Goal: Information Seeking & Learning: Understand process/instructions

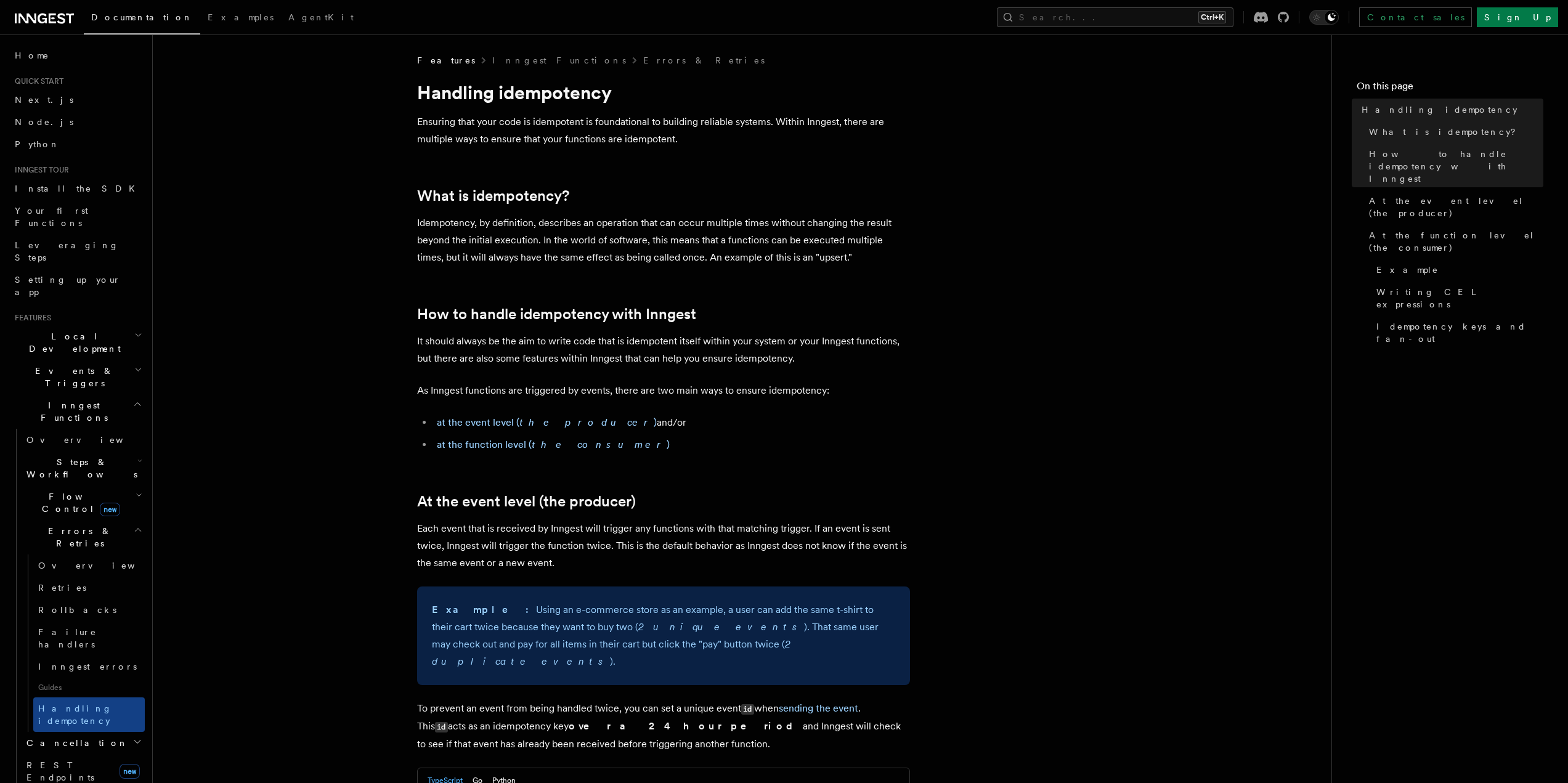
click at [470, 350] on p "It should always be the aim to write code that is idempotent itself within your…" at bounding box center [664, 350] width 493 height 34
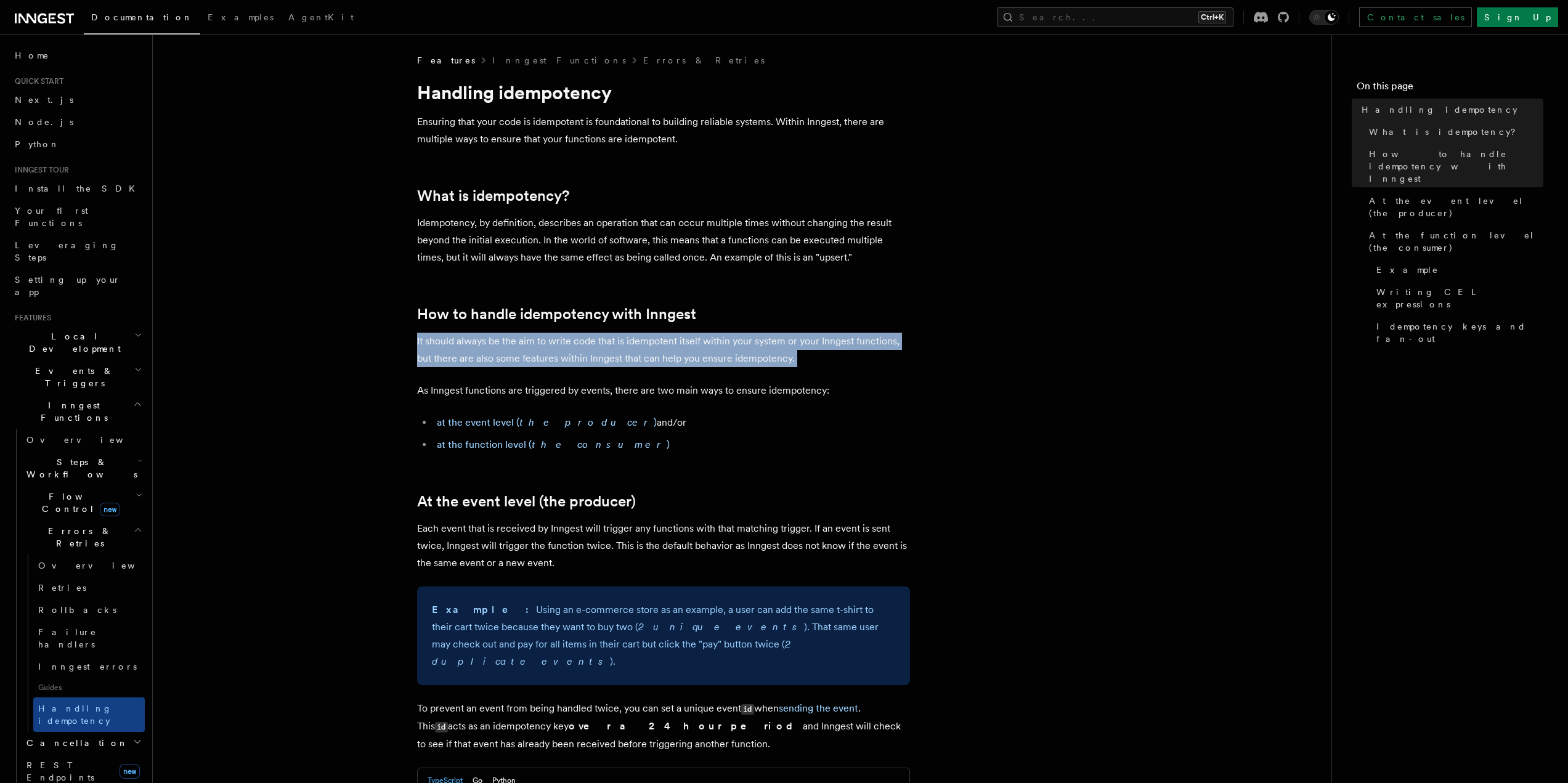
click at [470, 350] on p "It should always be the aim to write code that is idempotent itself within your…" at bounding box center [664, 350] width 493 height 34
click at [549, 351] on p "It should always be the aim to write code that is idempotent itself within your…" at bounding box center [664, 350] width 493 height 34
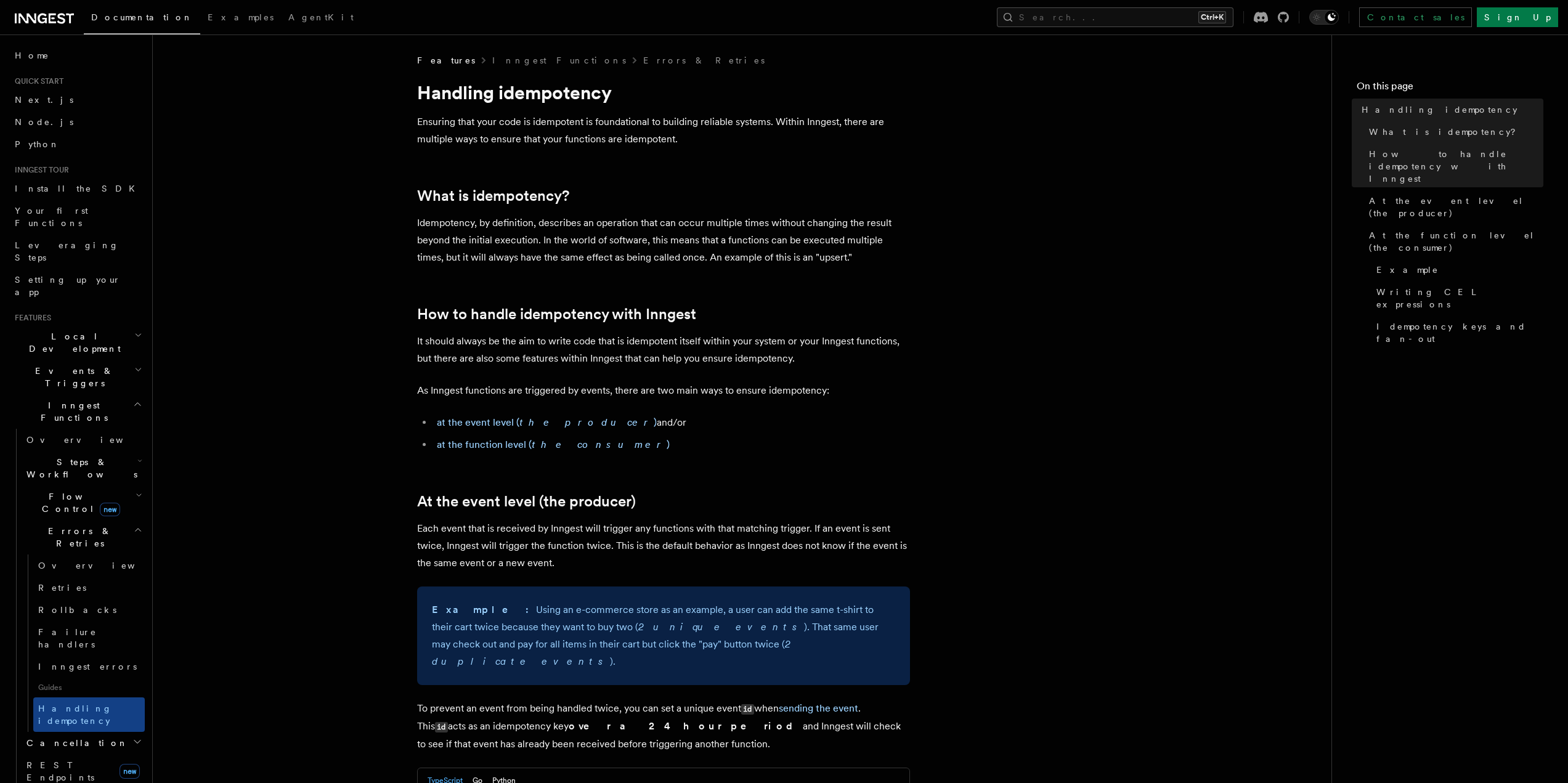
click at [453, 120] on p "Ensuring that your code is idempotent is foundational to building reliable syst…" at bounding box center [664, 131] width 493 height 34
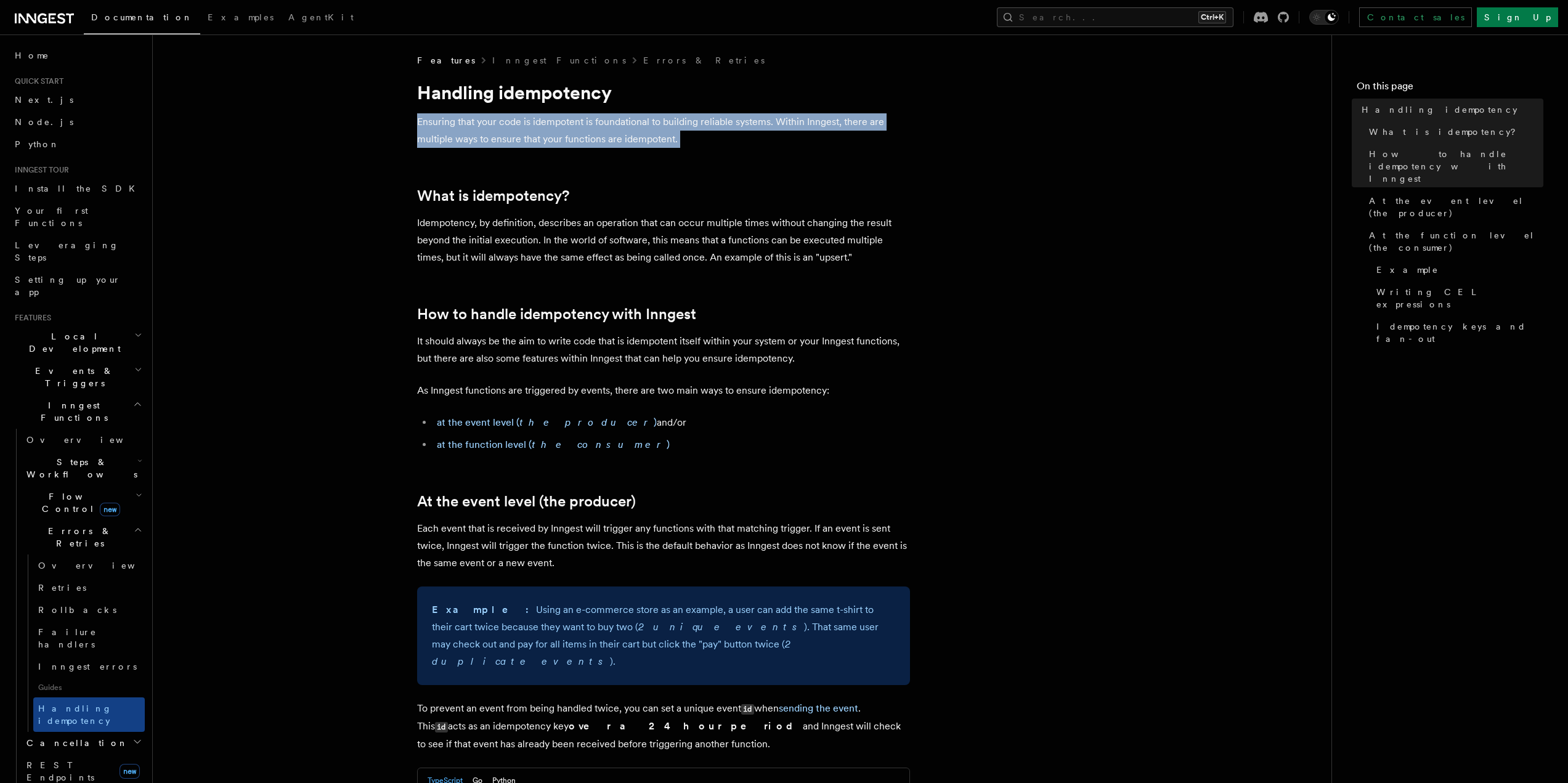
click at [453, 120] on p "Ensuring that your code is idempotent is foundational to building reliable syst…" at bounding box center [664, 131] width 493 height 34
click at [600, 133] on p "Ensuring that your code is idempotent is foundational to building reliable syst…" at bounding box center [664, 131] width 493 height 34
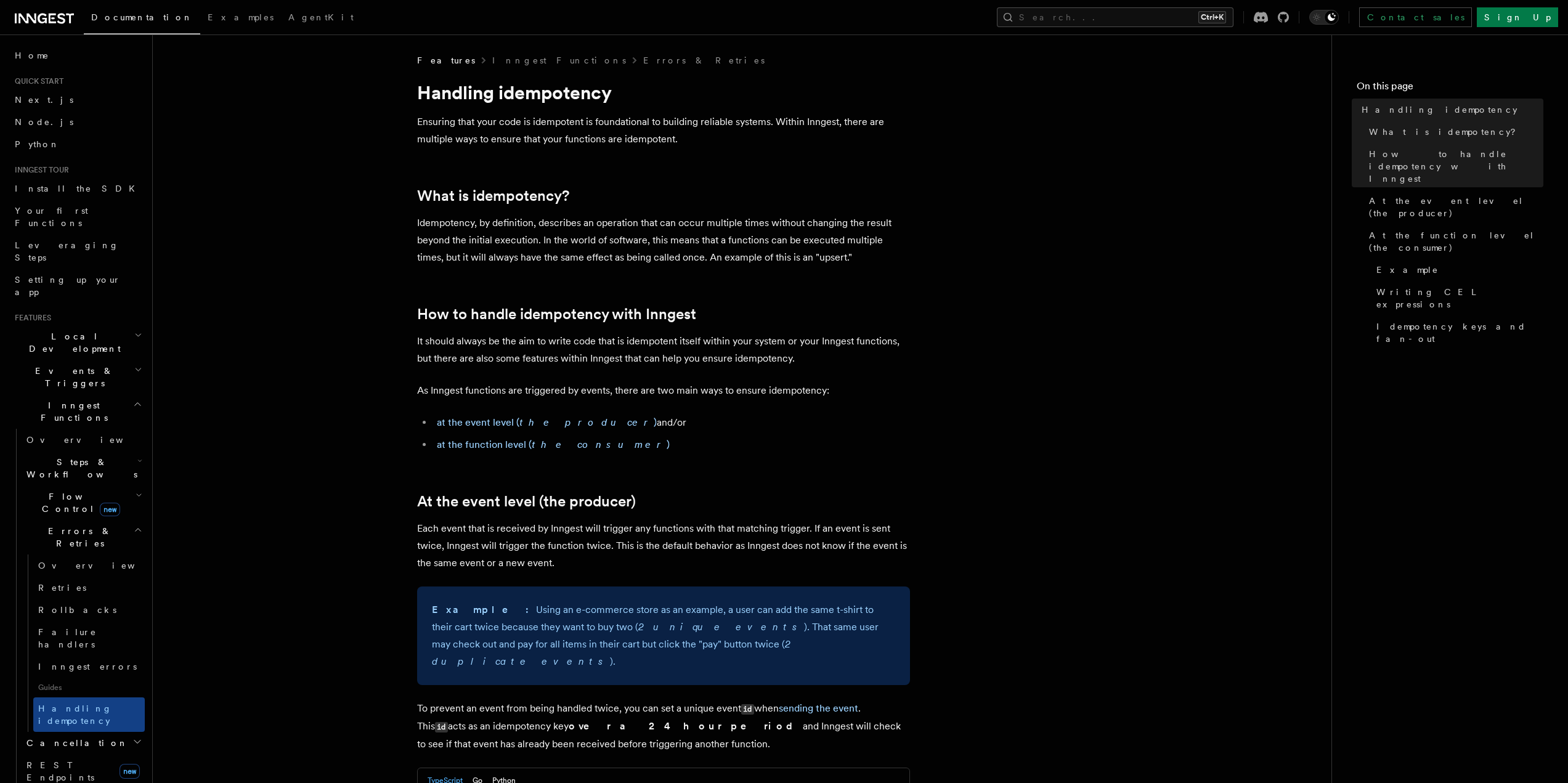
click at [845, 126] on p "Ensuring that your code is idempotent is foundational to building reliable syst…" at bounding box center [664, 131] width 493 height 34
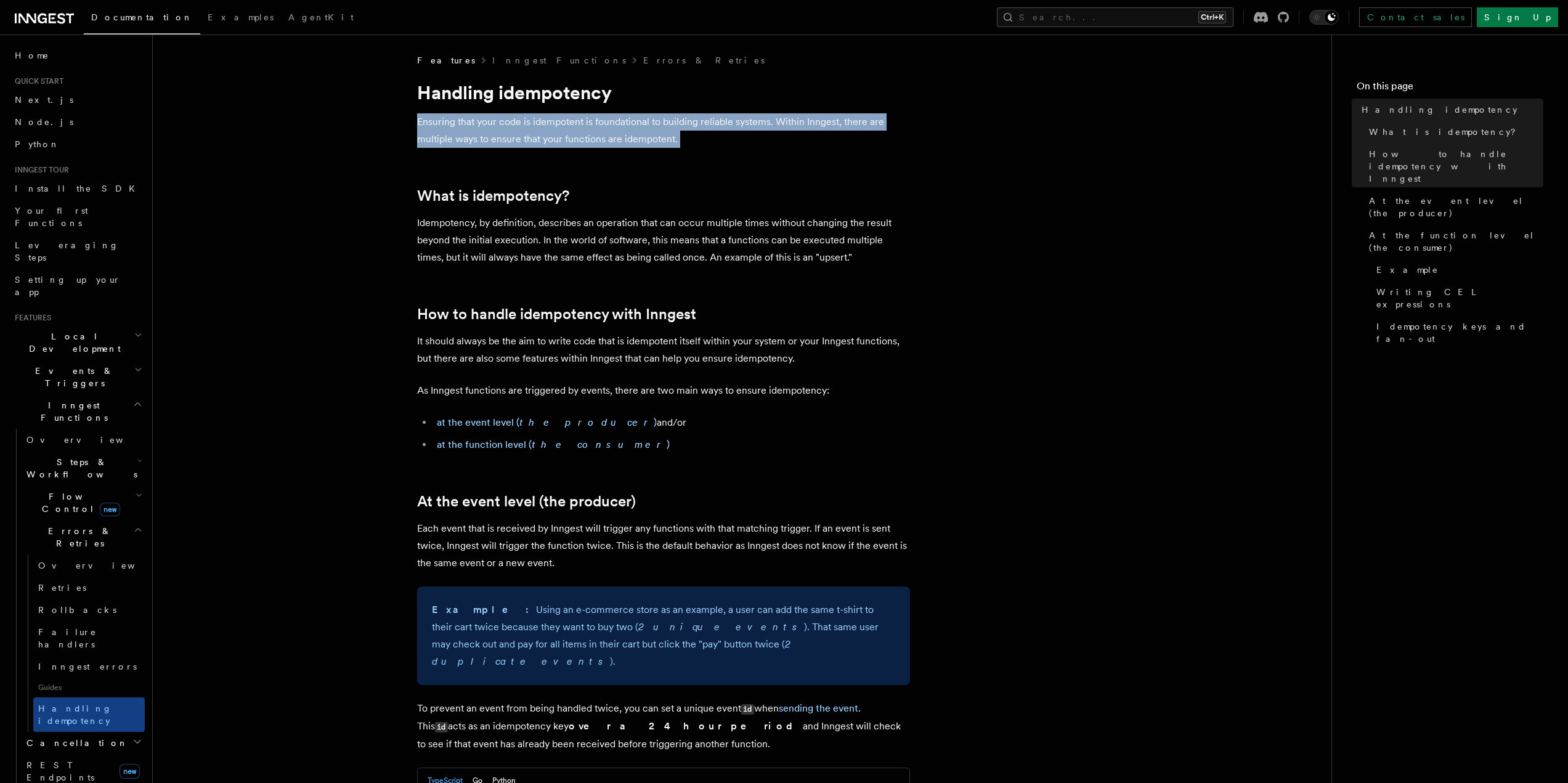
click at [845, 126] on p "Ensuring that your code is idempotent is foundational to building reliable syst…" at bounding box center [664, 131] width 493 height 34
click at [866, 127] on p "Ensuring that your code is idempotent is foundational to building reliable syst…" at bounding box center [664, 131] width 493 height 34
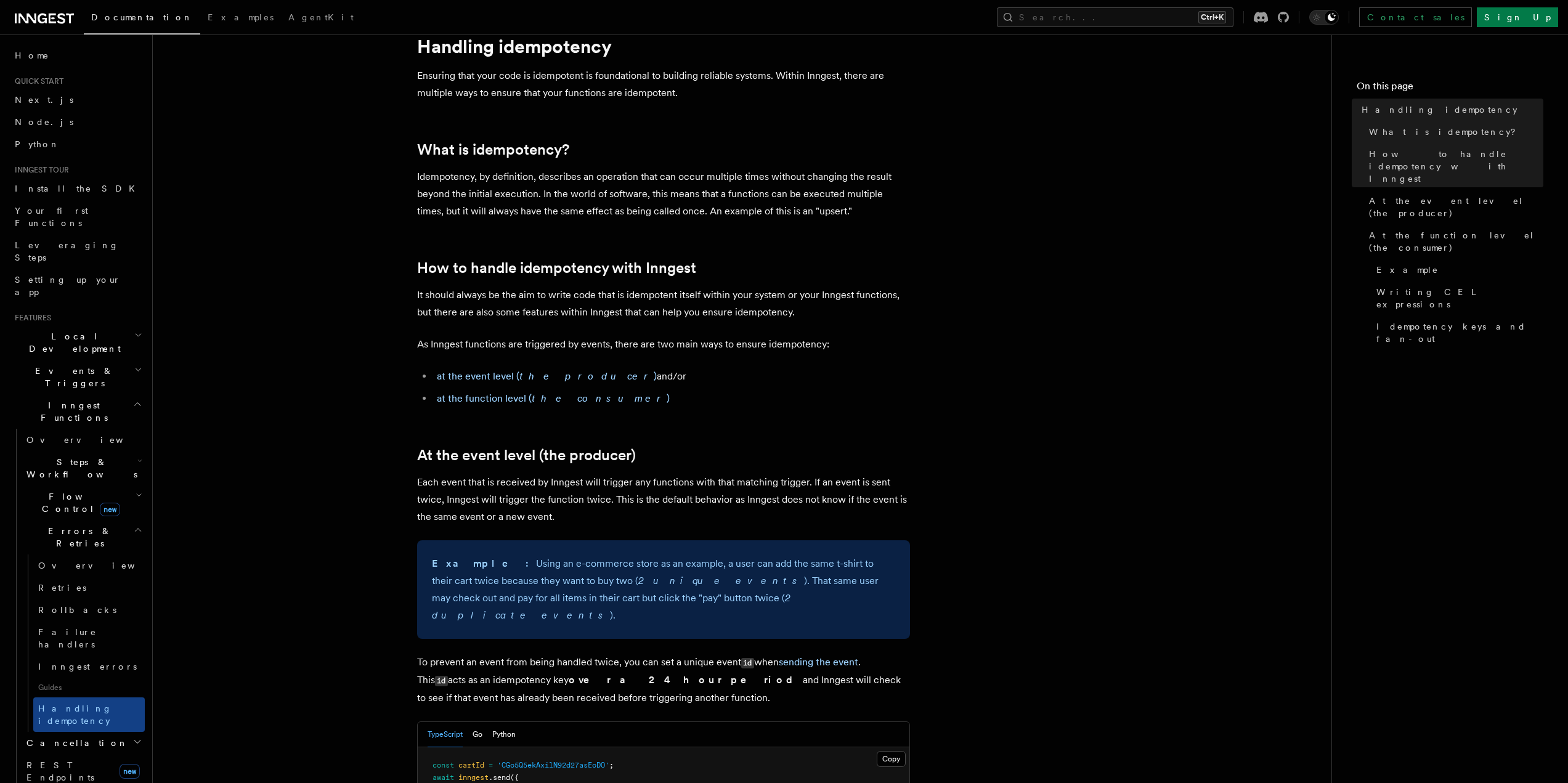
scroll to position [431, 0]
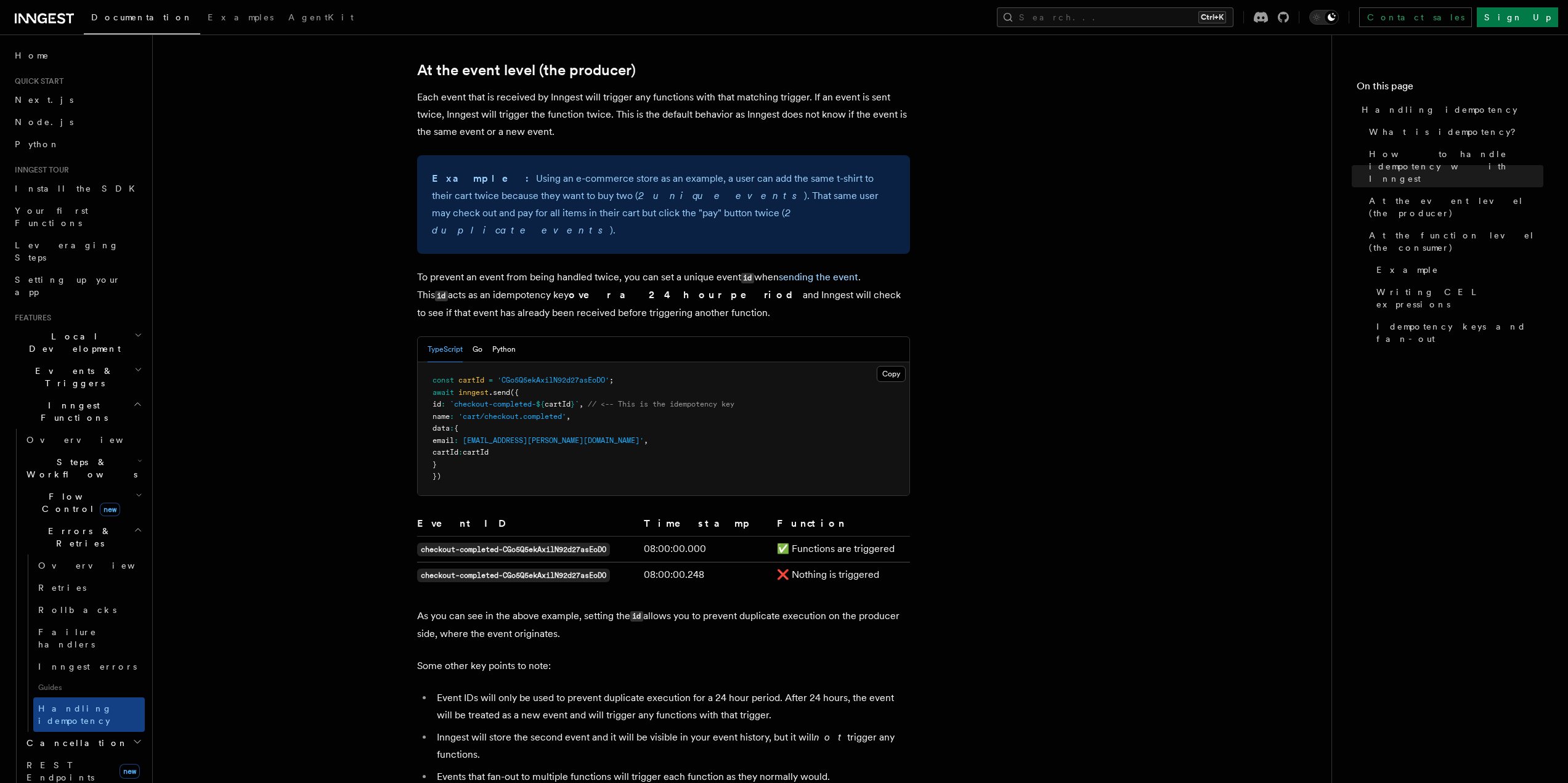
click at [470, 376] on span "cartId" at bounding box center [470, 380] width 26 height 9
click at [519, 376] on span "'CGo5Q5ekAxilN92d27asEoDO'" at bounding box center [553, 380] width 112 height 9
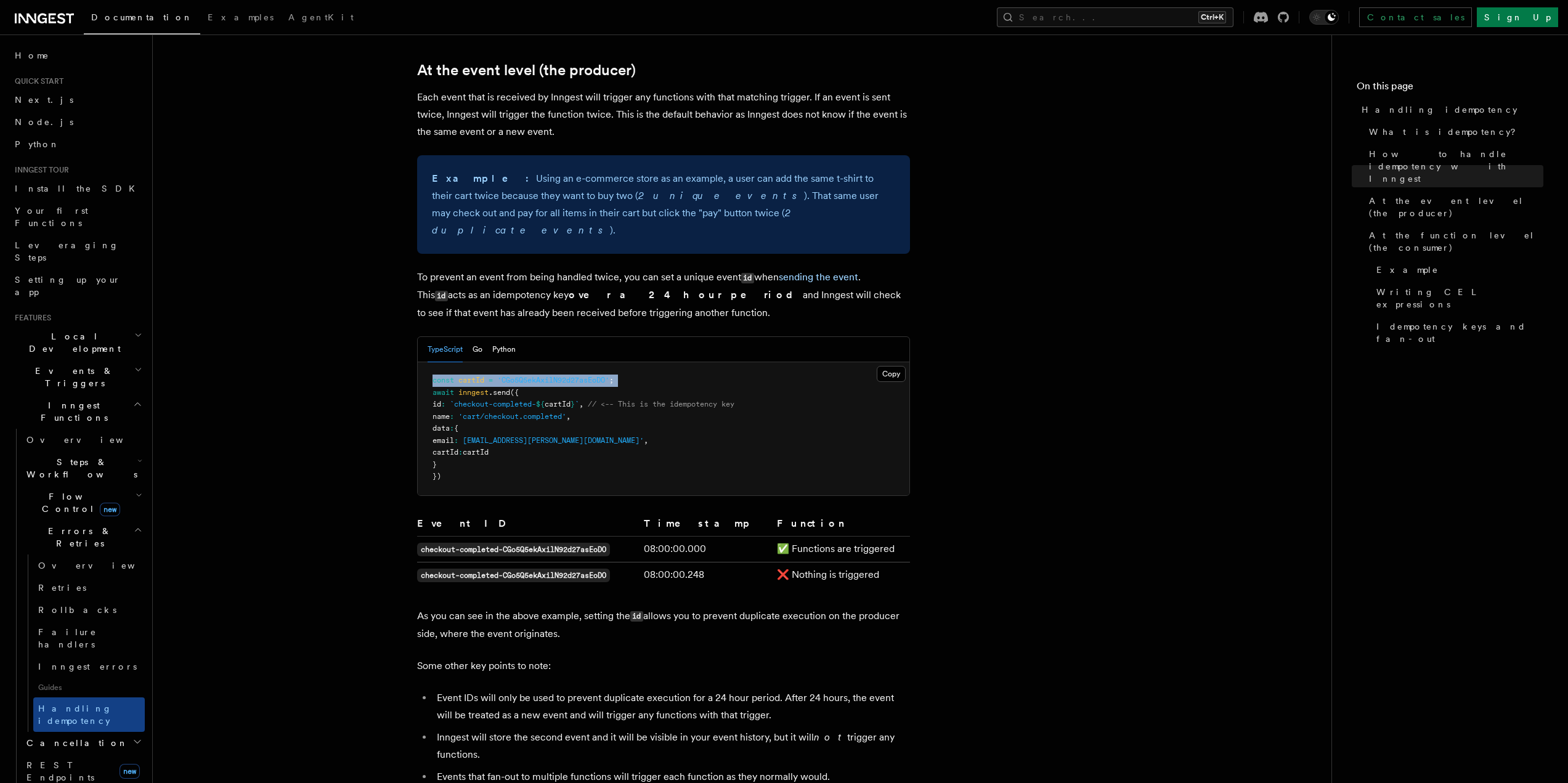
click at [519, 376] on span "'CGo5Q5ekAxilN92d27asEoDO'" at bounding box center [553, 380] width 112 height 9
click at [559, 376] on span "'CGo5Q5ekAxilN92d27asEoDO'" at bounding box center [553, 380] width 112 height 9
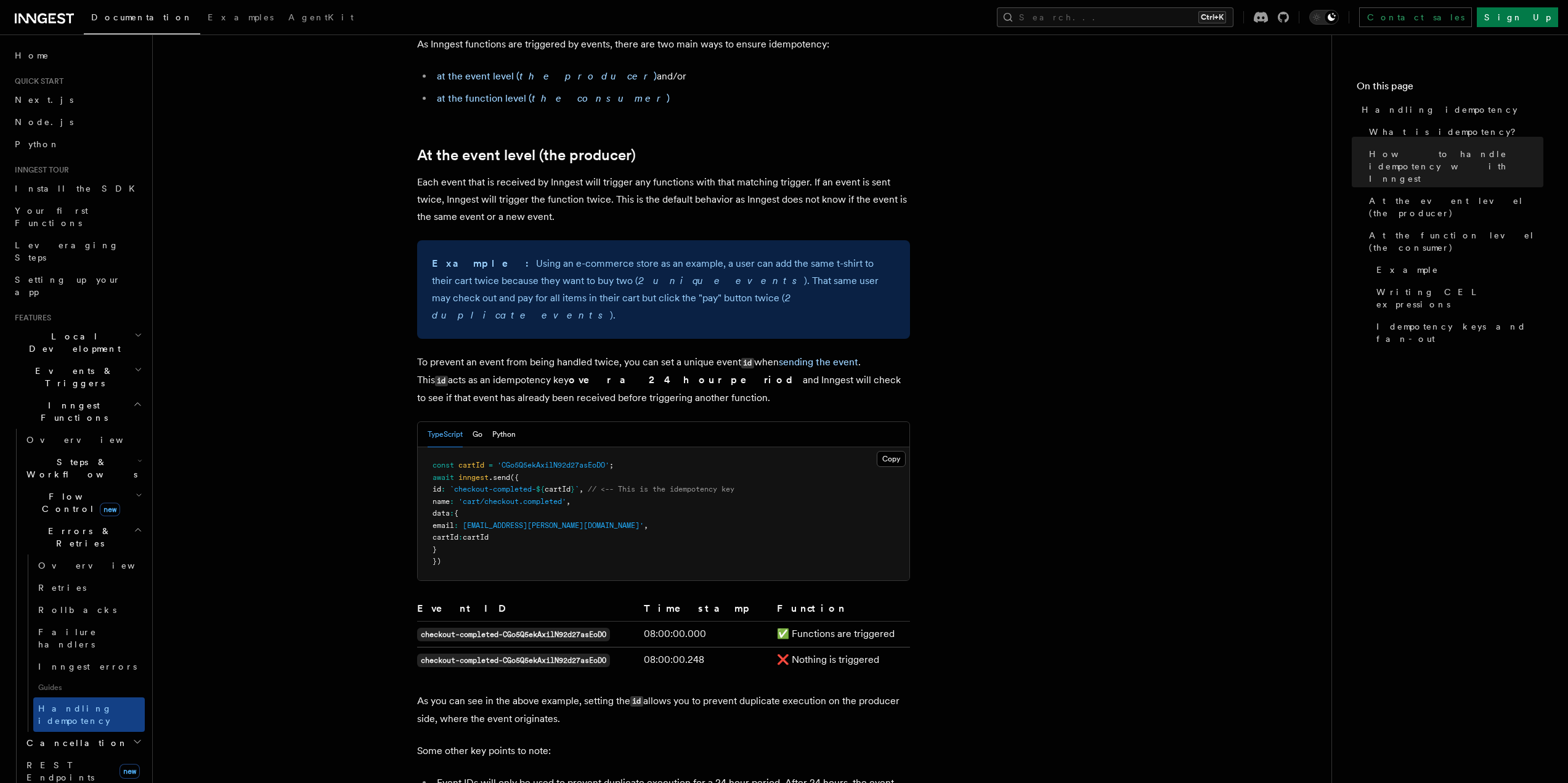
scroll to position [370, 0]
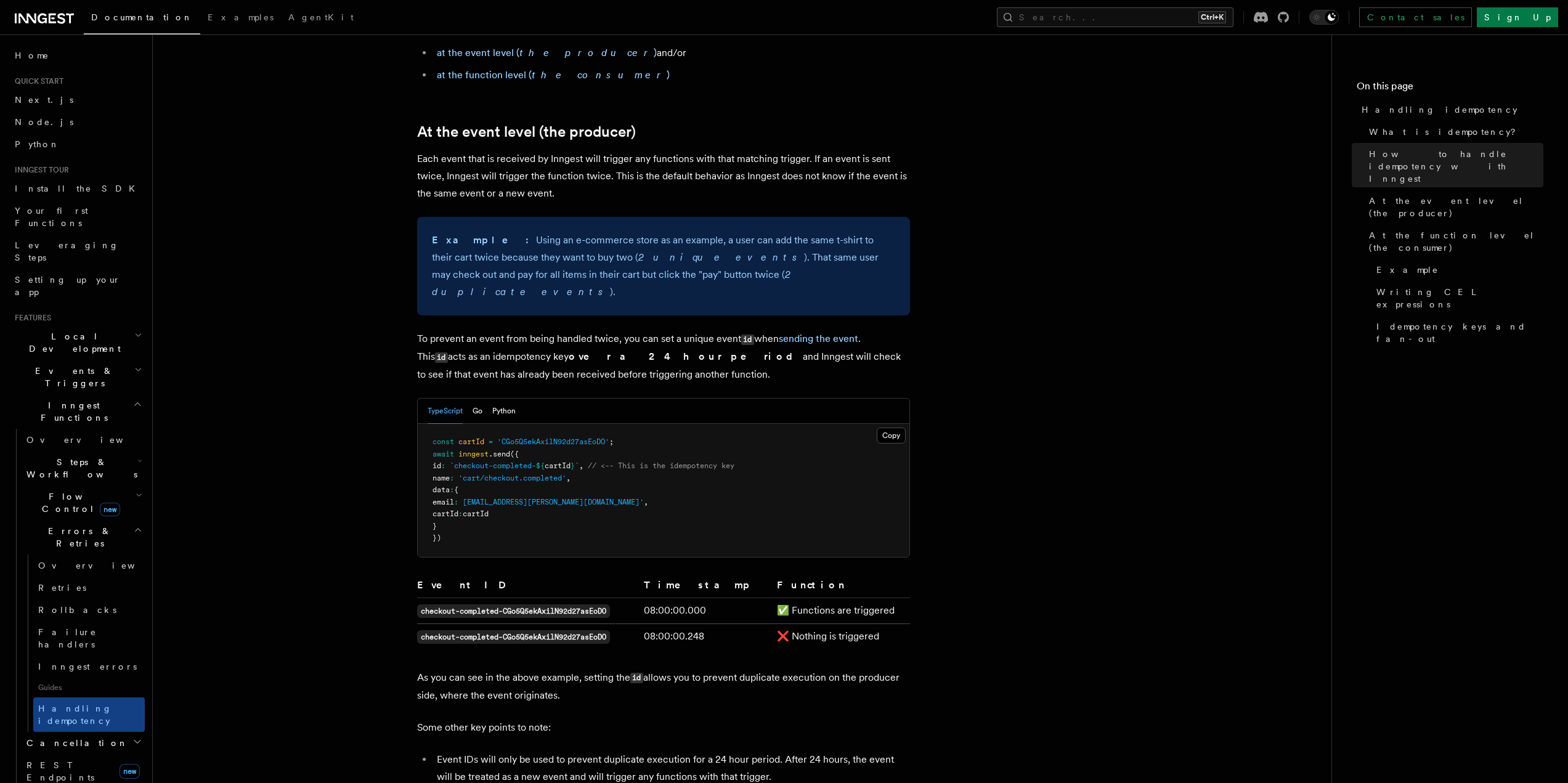
click at [584, 438] on span "'CGo5Q5ekAxilN92d27asEoDO'" at bounding box center [553, 442] width 112 height 9
click at [605, 438] on span "'CGo5Q5ekAxilN92d27asEoDO'" at bounding box center [553, 442] width 112 height 9
click at [576, 428] on pre "const cartId = 'CGo5Q5ekAxilN92d27asEoDO' ; await inngest .send ({ id : `checko…" at bounding box center [664, 489] width 491 height 133
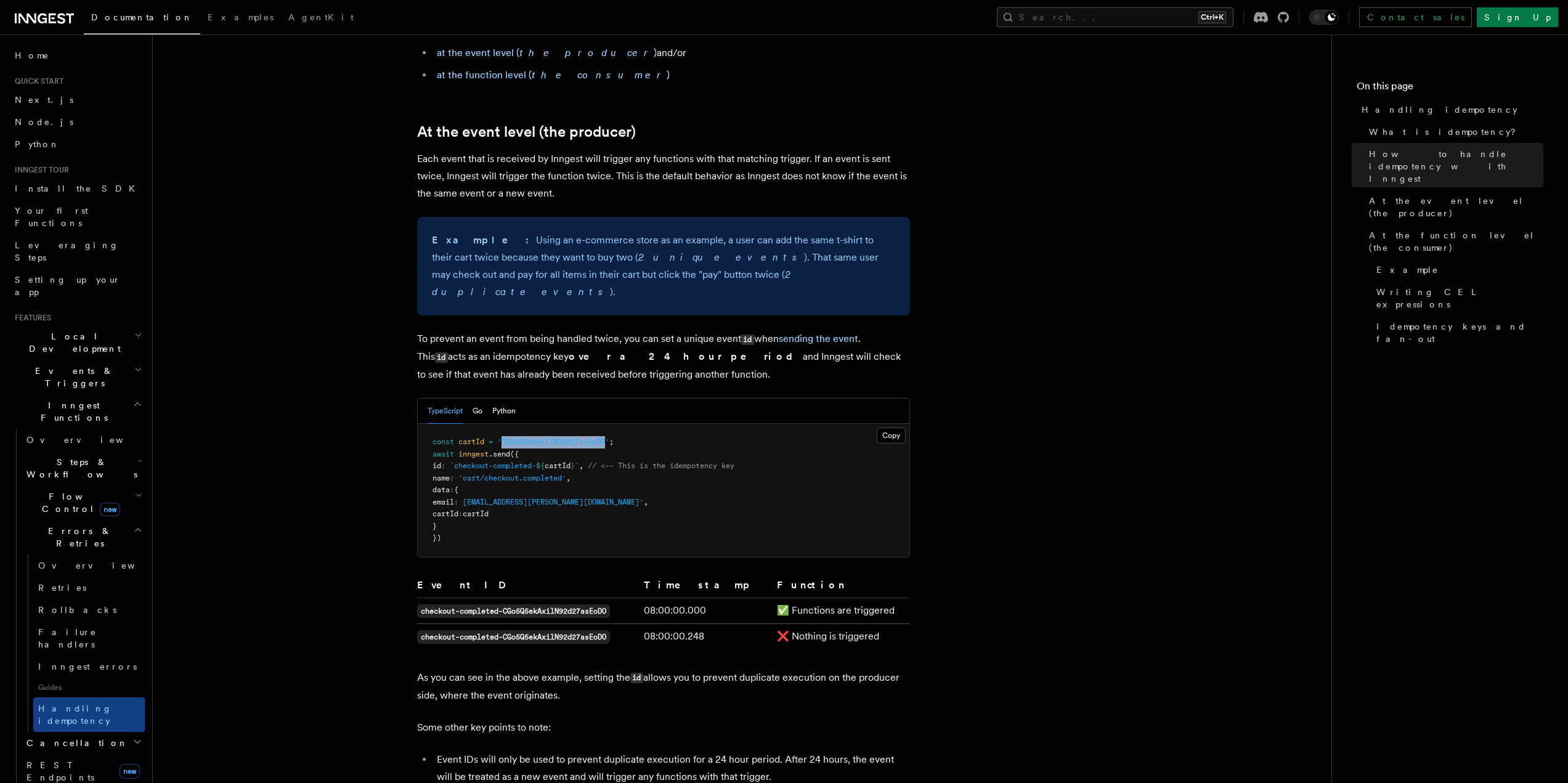
click at [576, 428] on pre "const cartId = 'CGo5Q5ekAxilN92d27asEoDO' ; await inngest .send ({ id : `checko…" at bounding box center [664, 489] width 491 height 133
click at [600, 429] on pre "const cartId = 'CGo5Q5ekAxilN92d27asEoDO' ; await inngest .send ({ id : `checko…" at bounding box center [664, 489] width 491 height 133
click at [489, 462] on span "`checkout-completed-" at bounding box center [492, 466] width 86 height 9
drag, startPoint x: 489, startPoint y: 448, endPoint x: 583, endPoint y: 449, distance: 94.0
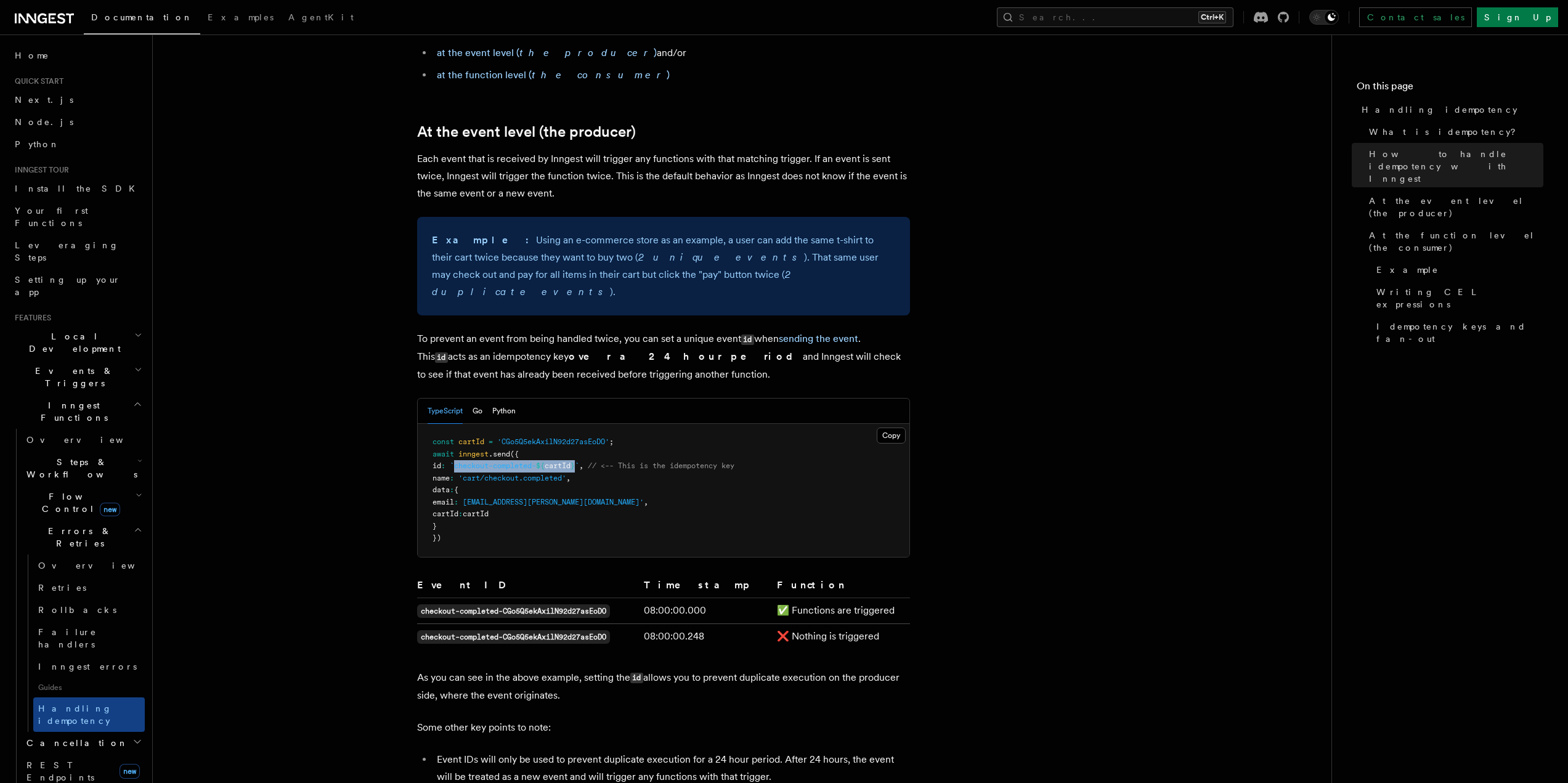
click at [583, 462] on span "id : `checkout-completed- ${ cartId } ` , // <-- This is the idempotency key" at bounding box center [583, 466] width 302 height 9
click at [575, 462] on span "}" at bounding box center [573, 466] width 5 height 9
click at [599, 453] on pre "const cartId = 'CGo5Q5ekAxilN92d27asEoDO' ; await inngest .send ({ id : `checko…" at bounding box center [664, 489] width 491 height 133
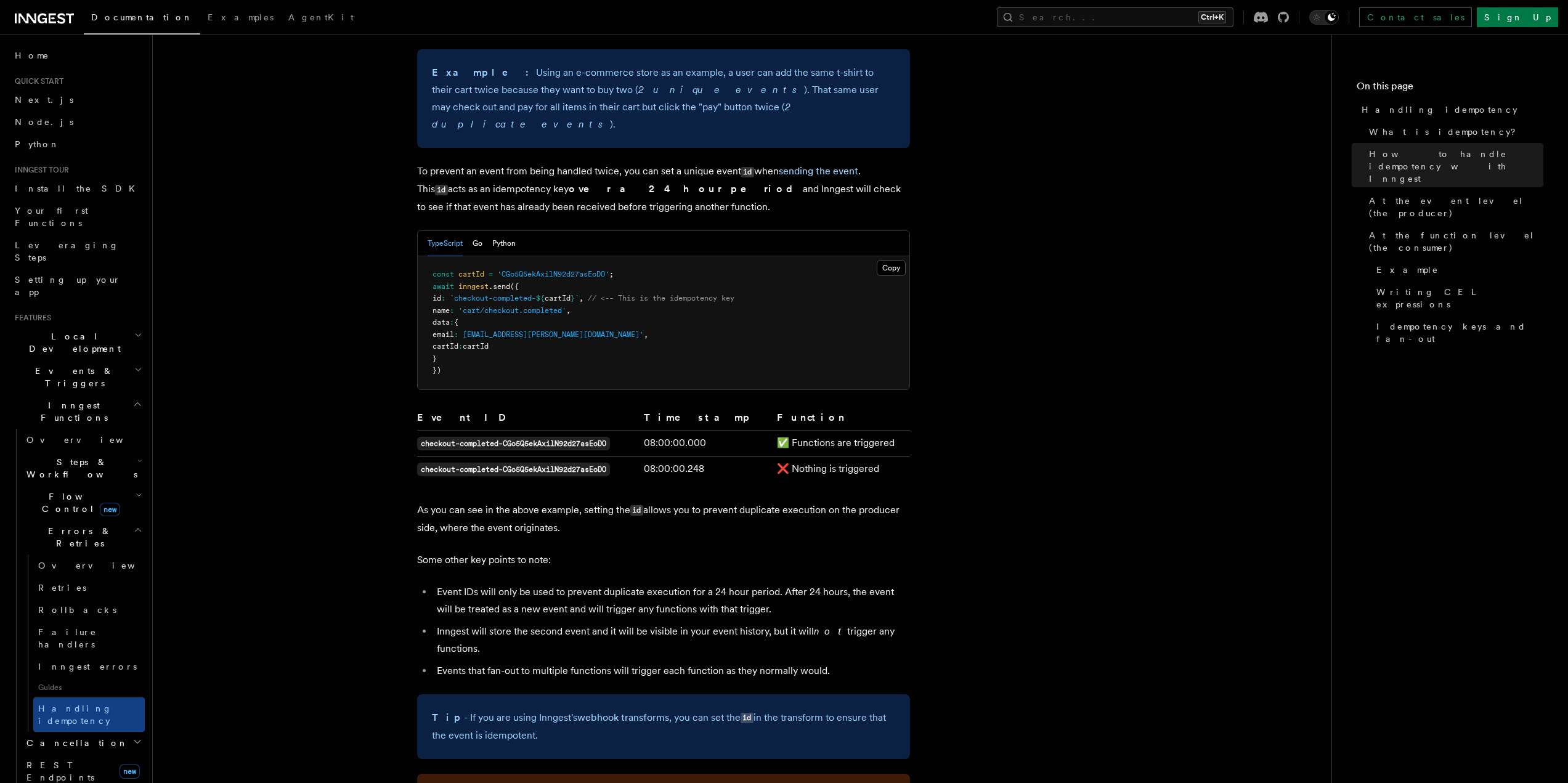
scroll to position [555, 0]
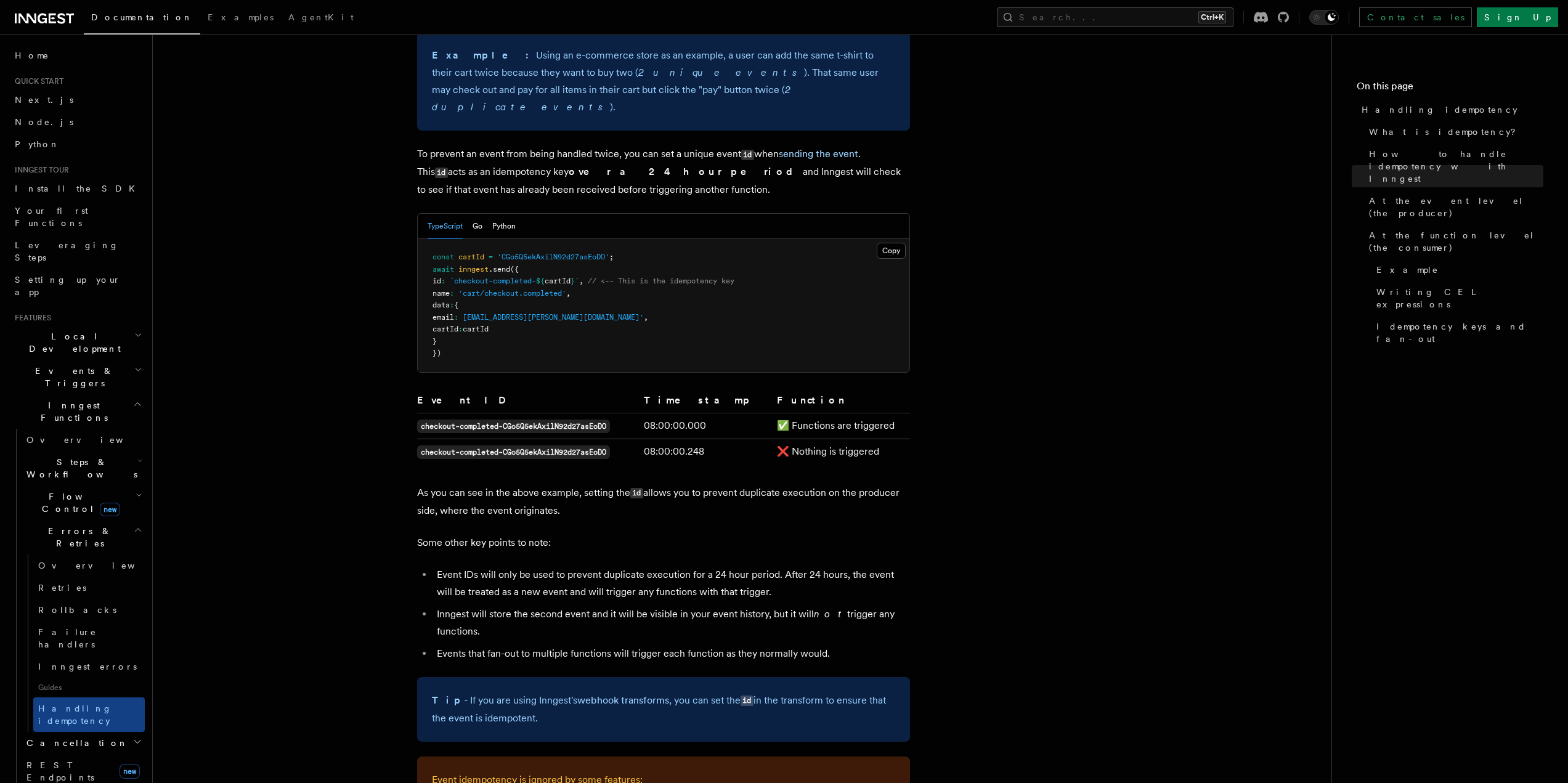
click at [851, 439] on td "❌ Nothing is triggered" at bounding box center [840, 451] width 138 height 26
click at [882, 439] on td "❌ Nothing is triggered" at bounding box center [840, 451] width 138 height 26
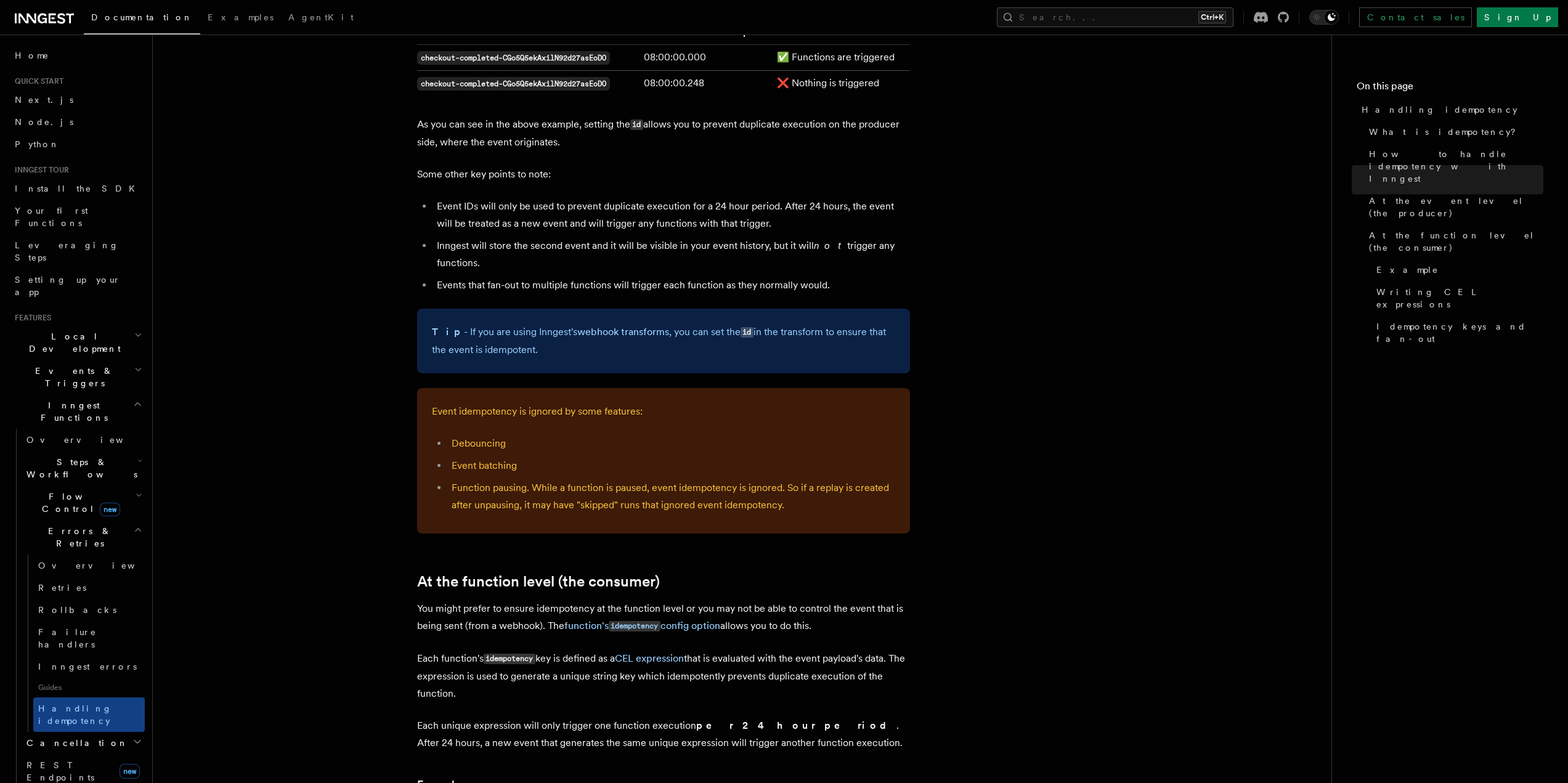
scroll to position [924, 0]
click at [310, 201] on article "Features Inngest Functions Errors & Retries Handling idempotency Ensuring that …" at bounding box center [742, 599] width 1140 height 2940
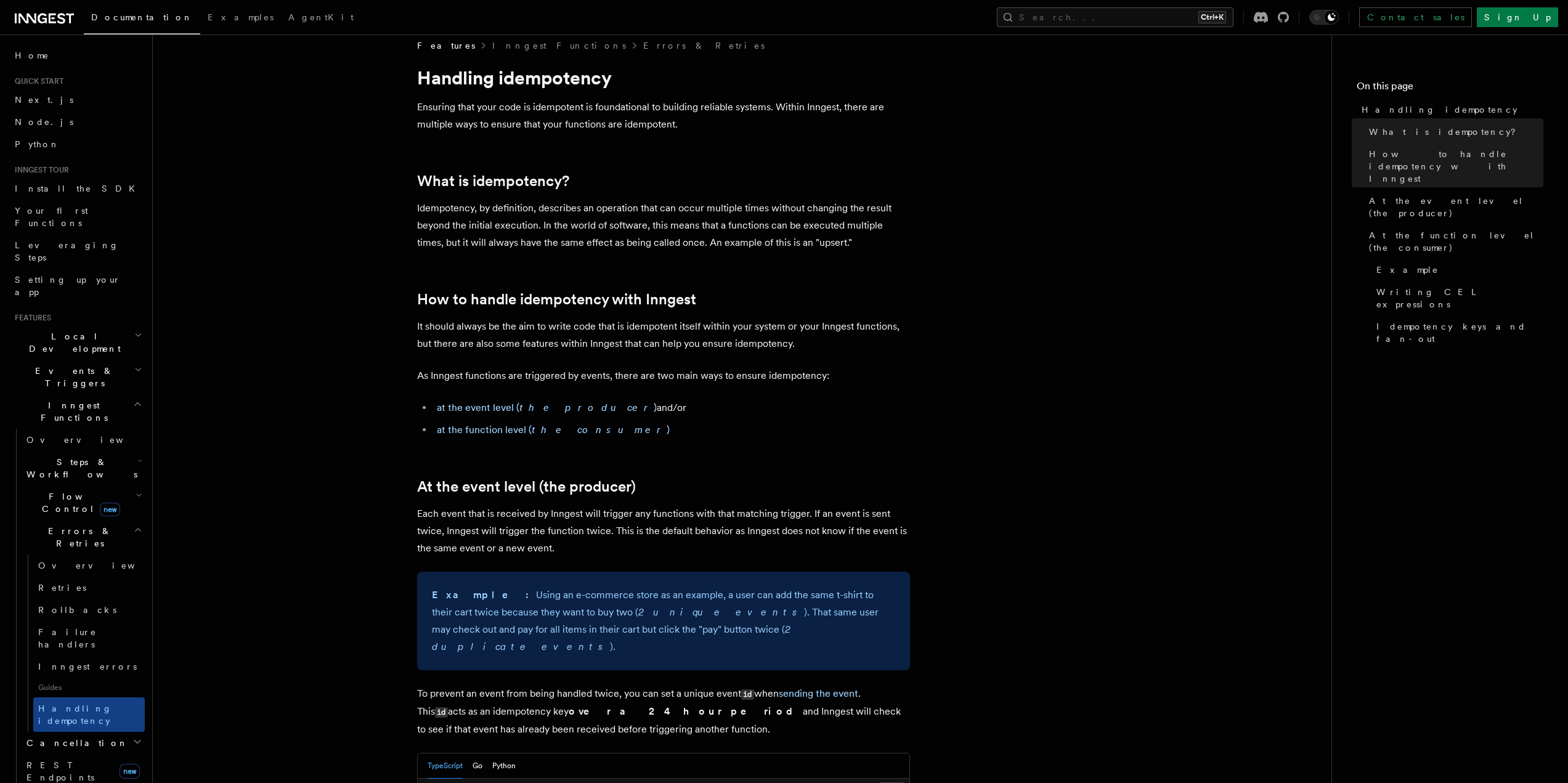
scroll to position [0, 0]
